Goal: Navigation & Orientation: Find specific page/section

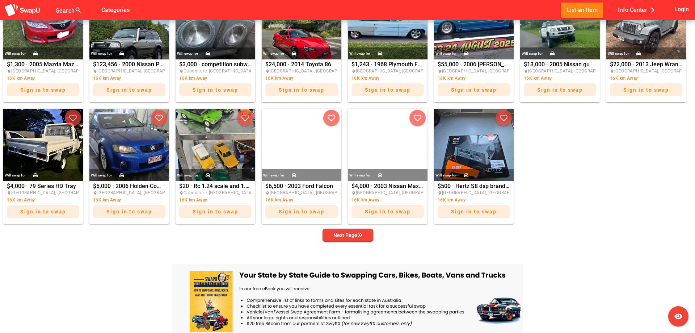
scroll to position [362, 0]
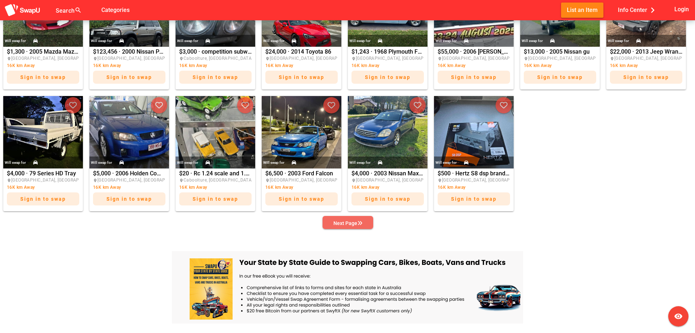
click at [350, 223] on div "Next Page" at bounding box center [347, 223] width 29 height 9
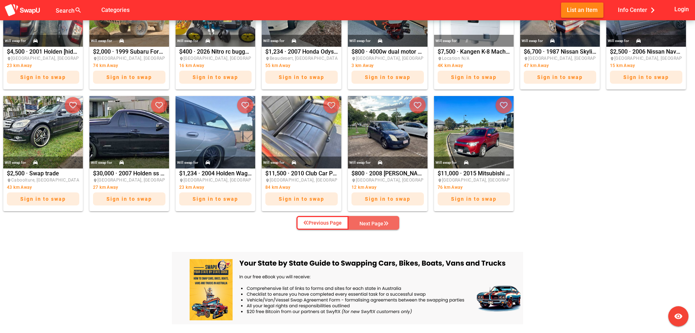
click at [375, 223] on div "Next Page" at bounding box center [373, 223] width 29 height 9
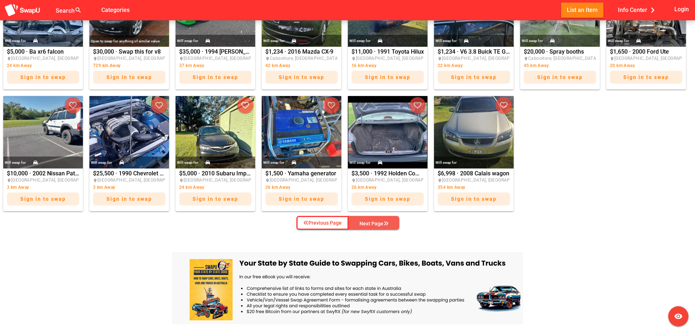
click at [368, 223] on div "Next Page" at bounding box center [373, 223] width 29 height 9
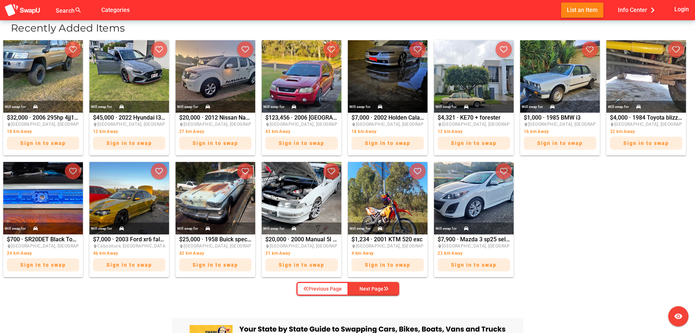
scroll to position [290, 0]
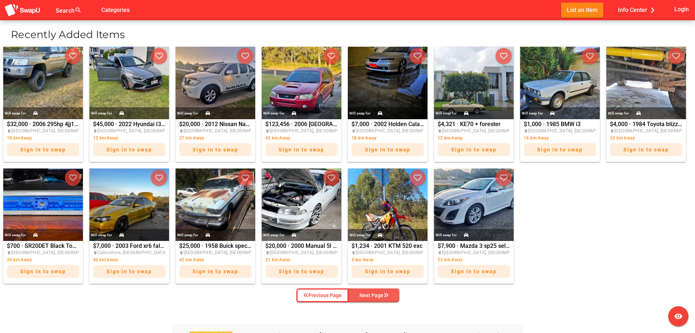
click at [378, 294] on div "Next Page" at bounding box center [373, 295] width 29 height 9
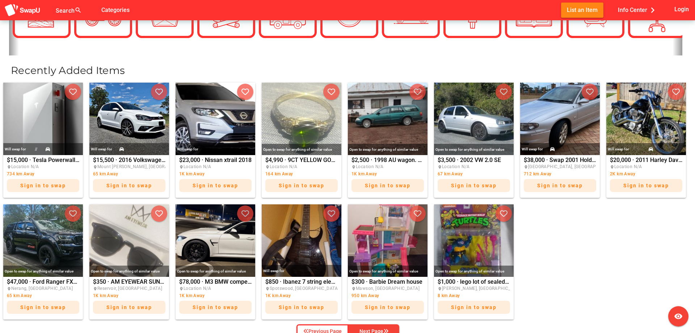
scroll to position [253, 0]
click at [376, 331] on div "Next Page" at bounding box center [373, 332] width 29 height 9
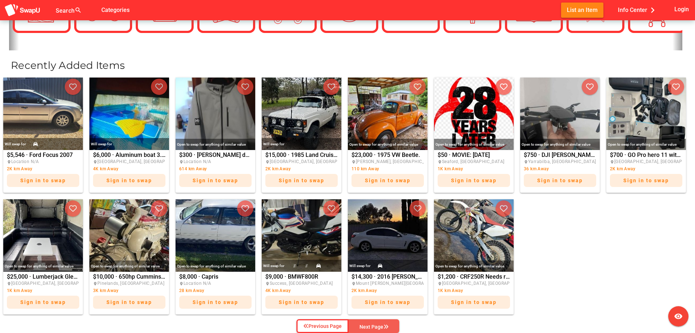
click at [377, 327] on div "Next Page" at bounding box center [373, 326] width 29 height 9
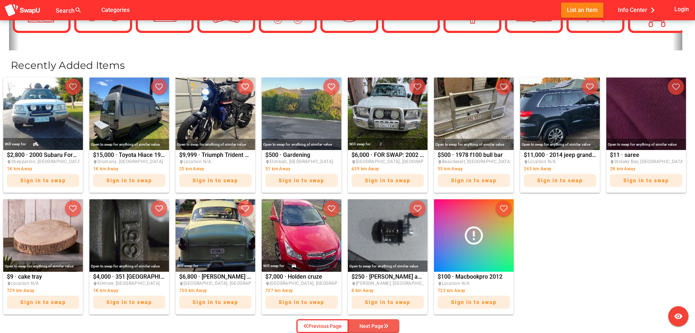
click at [376, 325] on div "Next Page" at bounding box center [373, 325] width 29 height 9
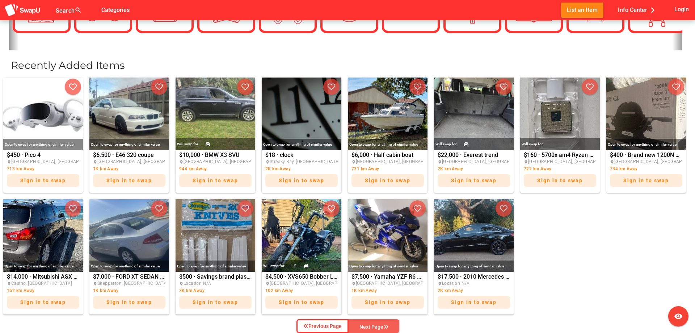
click at [375, 325] on div "Next Page" at bounding box center [373, 326] width 29 height 9
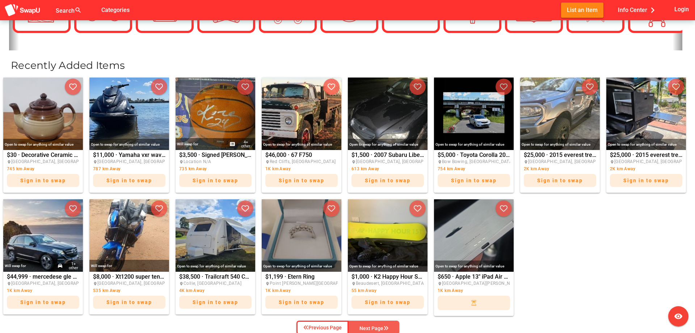
click at [375, 325] on div "Next Page" at bounding box center [373, 328] width 29 height 9
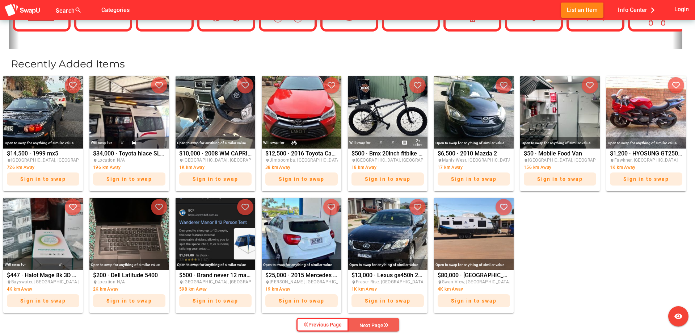
click at [375, 325] on div "Next Page" at bounding box center [373, 325] width 29 height 9
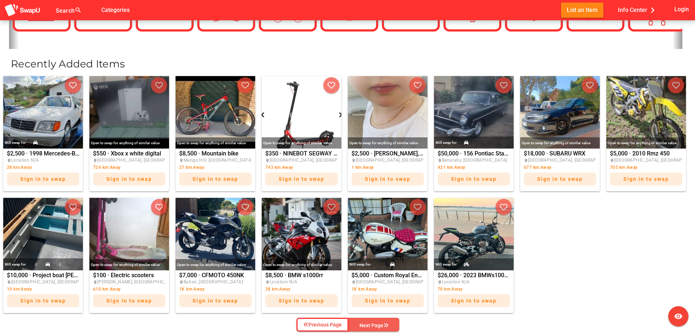
click at [375, 325] on div "Next Page" at bounding box center [373, 325] width 29 height 9
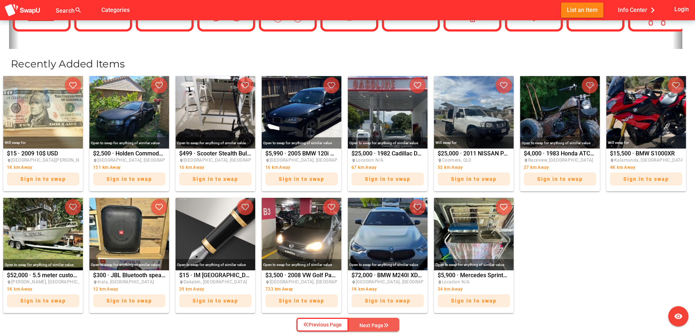
click at [375, 325] on div "Next Page" at bounding box center [373, 325] width 29 height 9
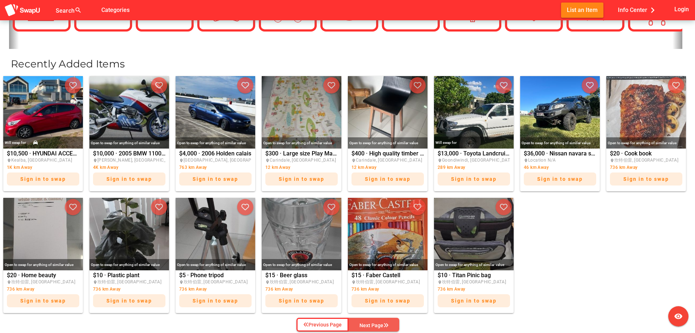
click at [375, 325] on div "Next Page" at bounding box center [373, 325] width 29 height 9
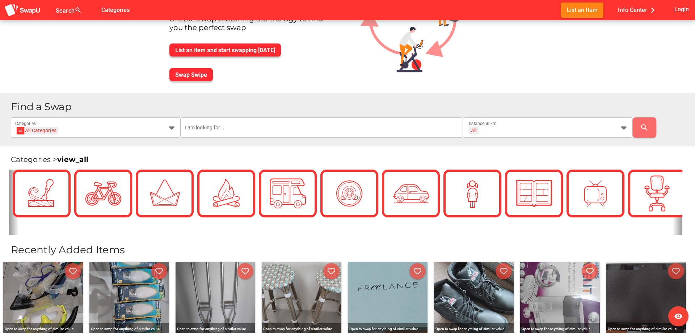
scroll to position [0, 0]
